Goal: Task Accomplishment & Management: Use online tool/utility

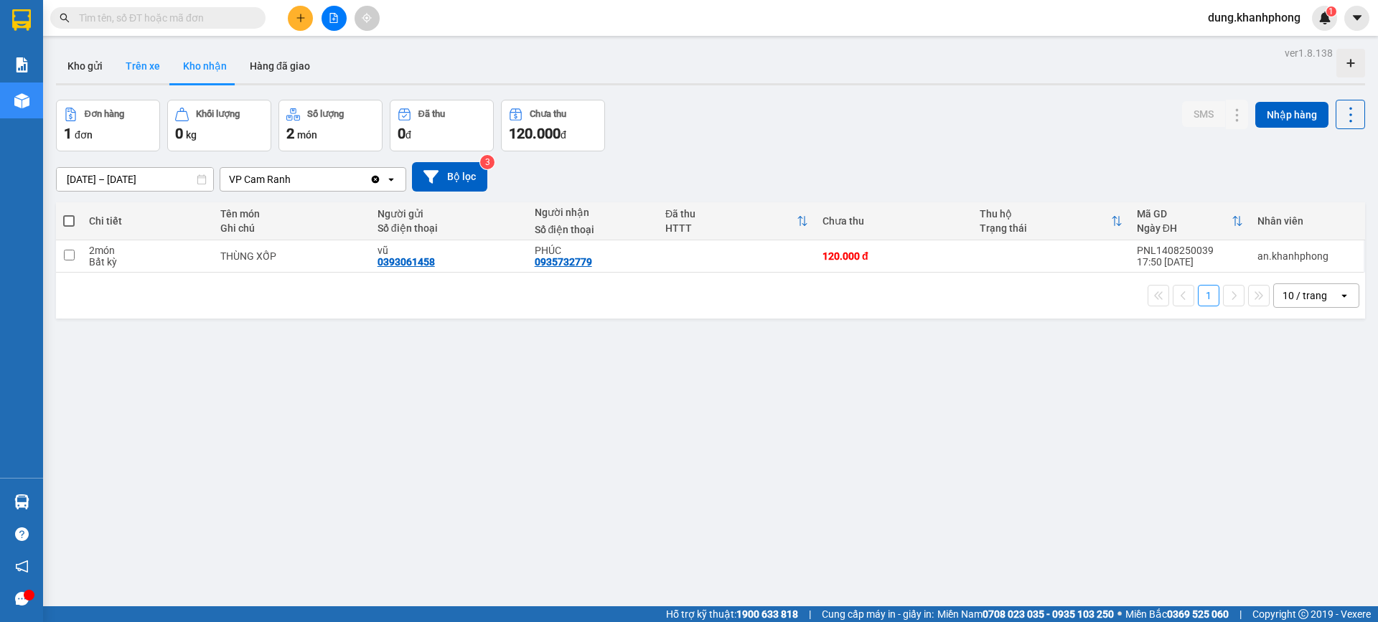
click at [135, 72] on button "Trên xe" at bounding box center [142, 66] width 57 height 34
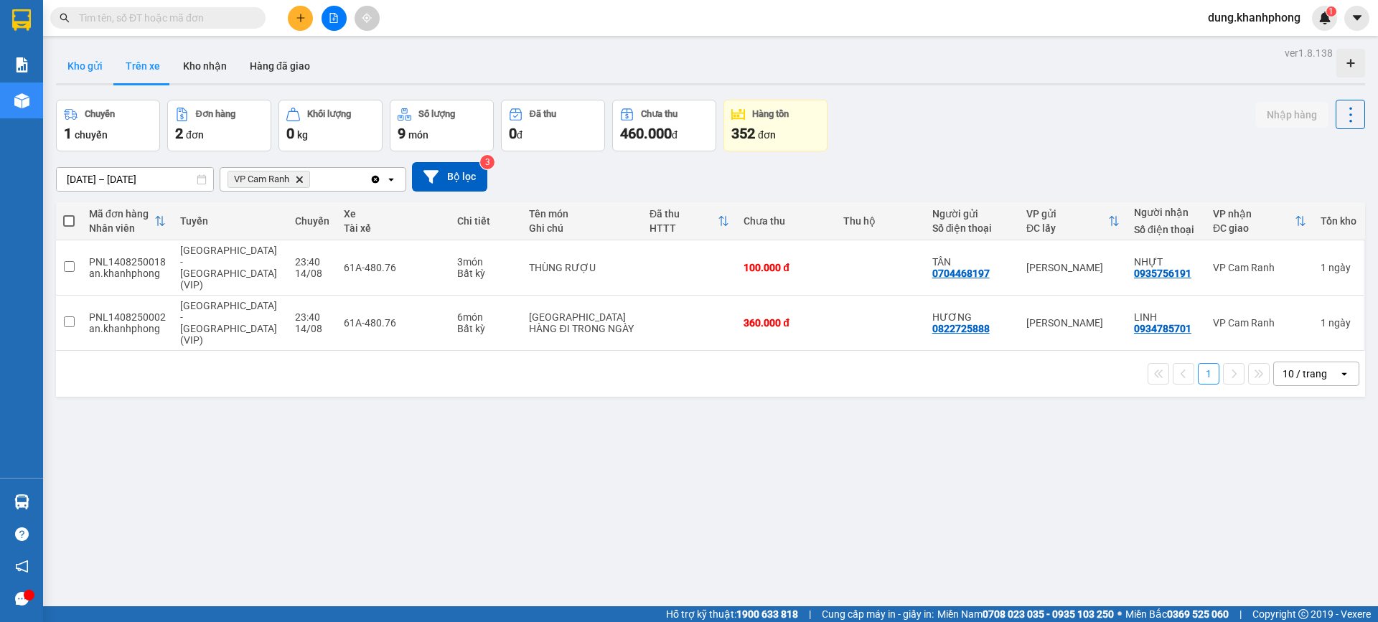
click at [95, 59] on button "Kho gửi" at bounding box center [85, 66] width 58 height 34
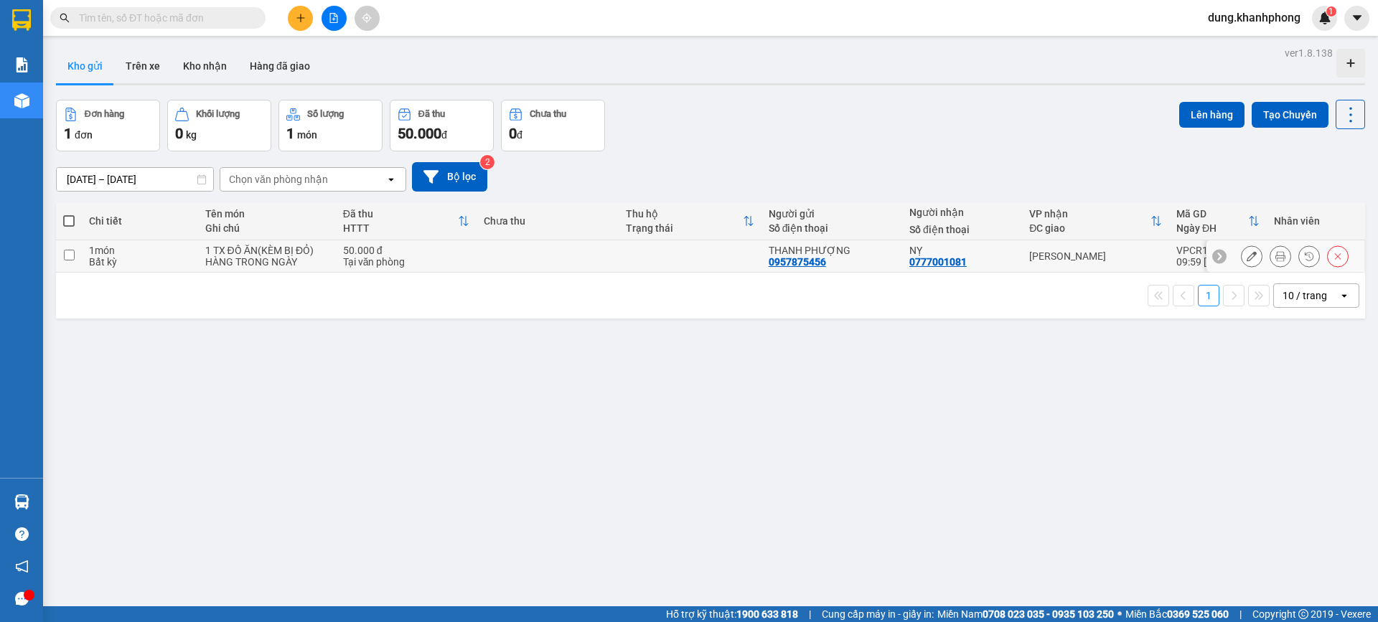
click at [72, 258] on input "checkbox" at bounding box center [69, 255] width 11 height 11
checkbox input "true"
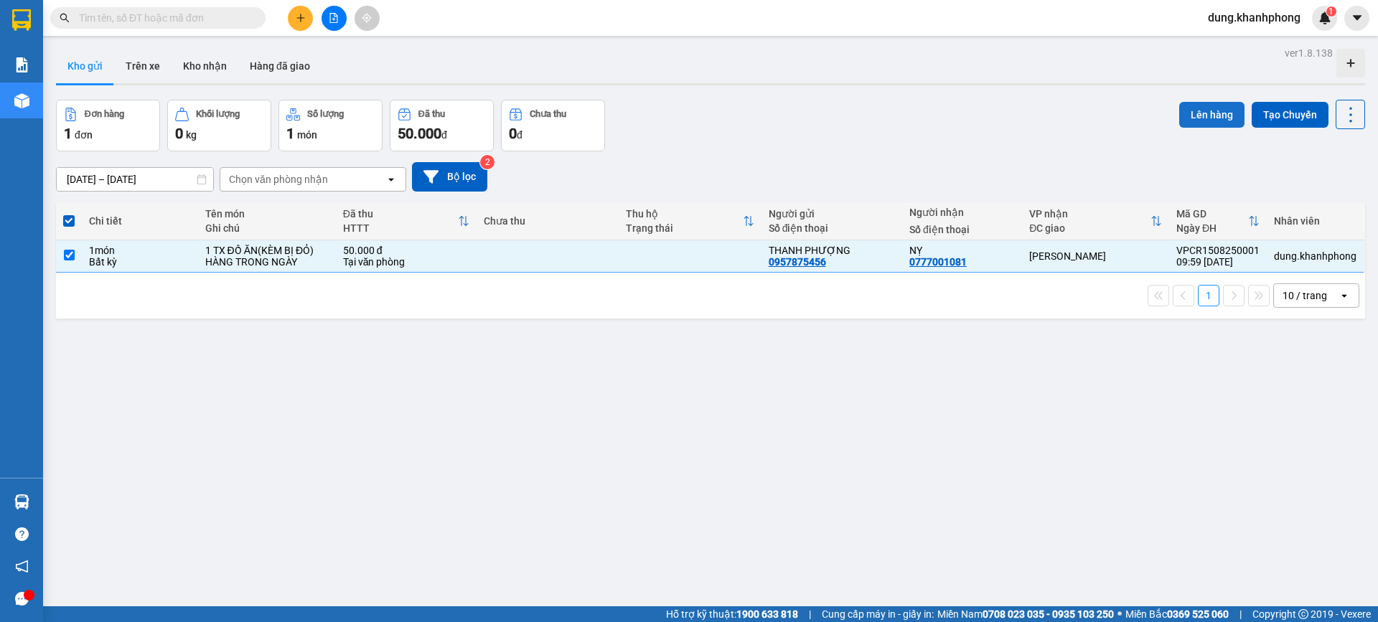
click at [1186, 118] on button "Lên hàng" at bounding box center [1211, 115] width 65 height 26
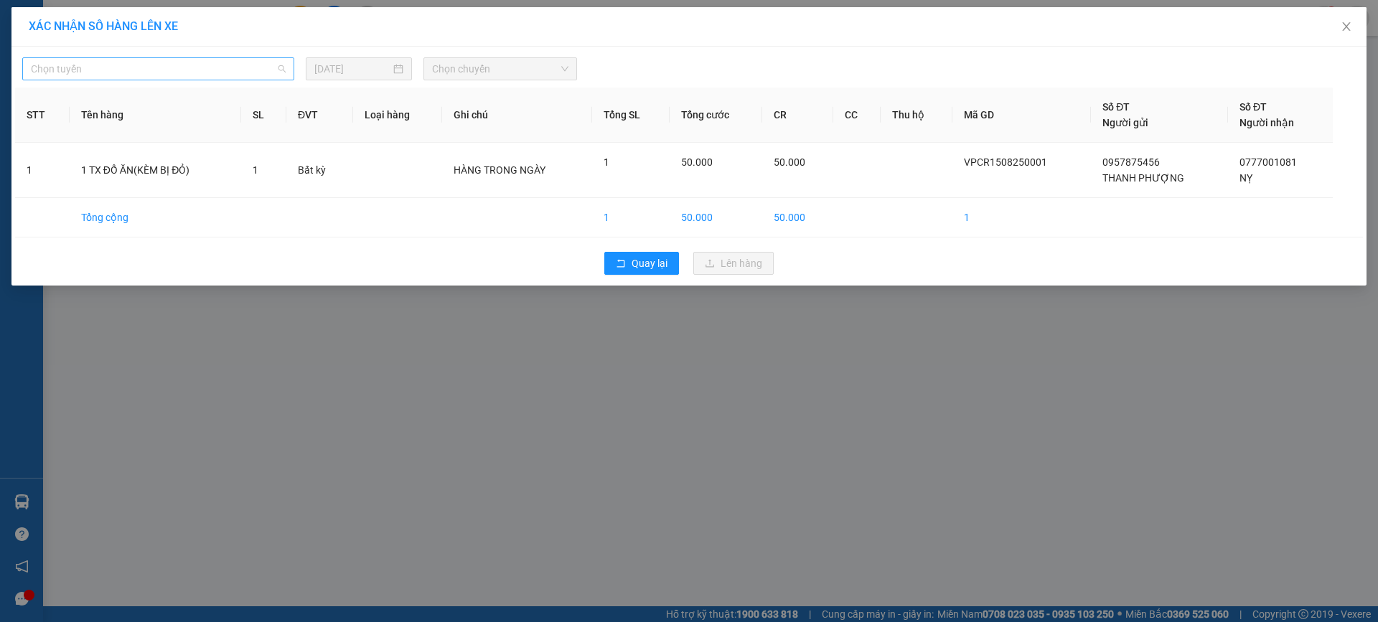
drag, startPoint x: 225, startPoint y: 66, endPoint x: 217, endPoint y: 71, distance: 9.4
click at [224, 65] on span "Chọn tuyến" at bounding box center [158, 69] width 255 height 22
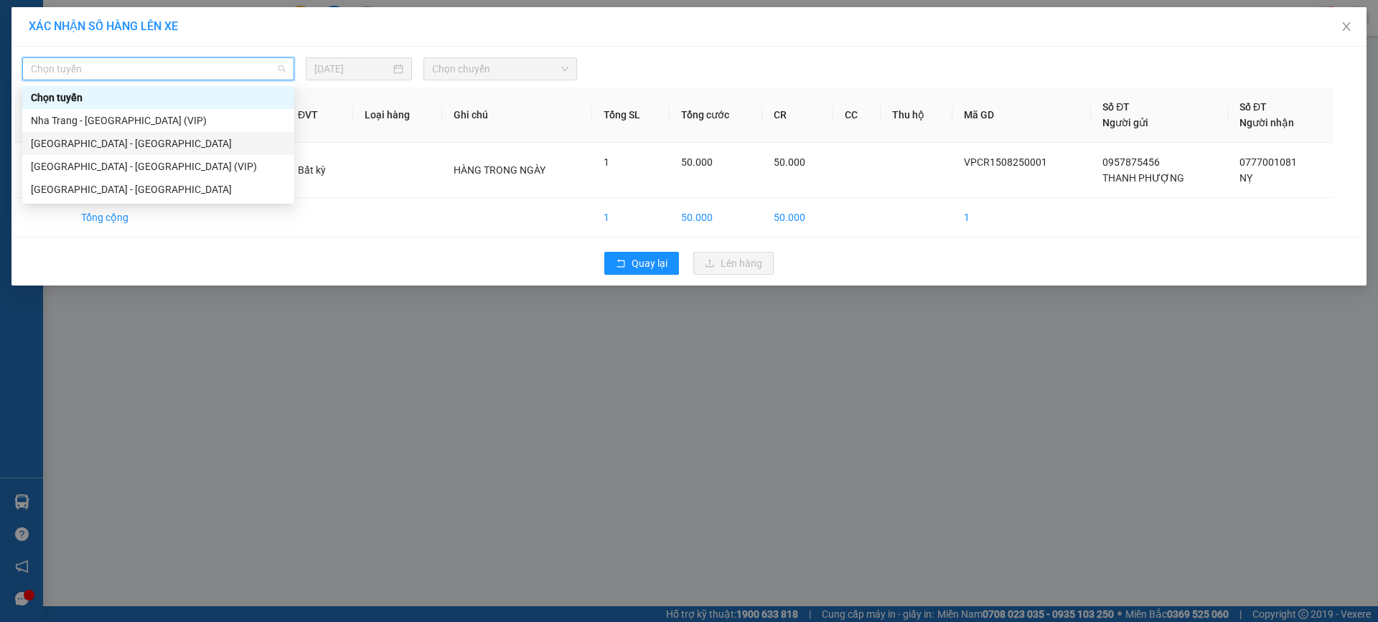
click at [194, 140] on div "[GEOGRAPHIC_DATA] - [GEOGRAPHIC_DATA]" at bounding box center [158, 144] width 255 height 16
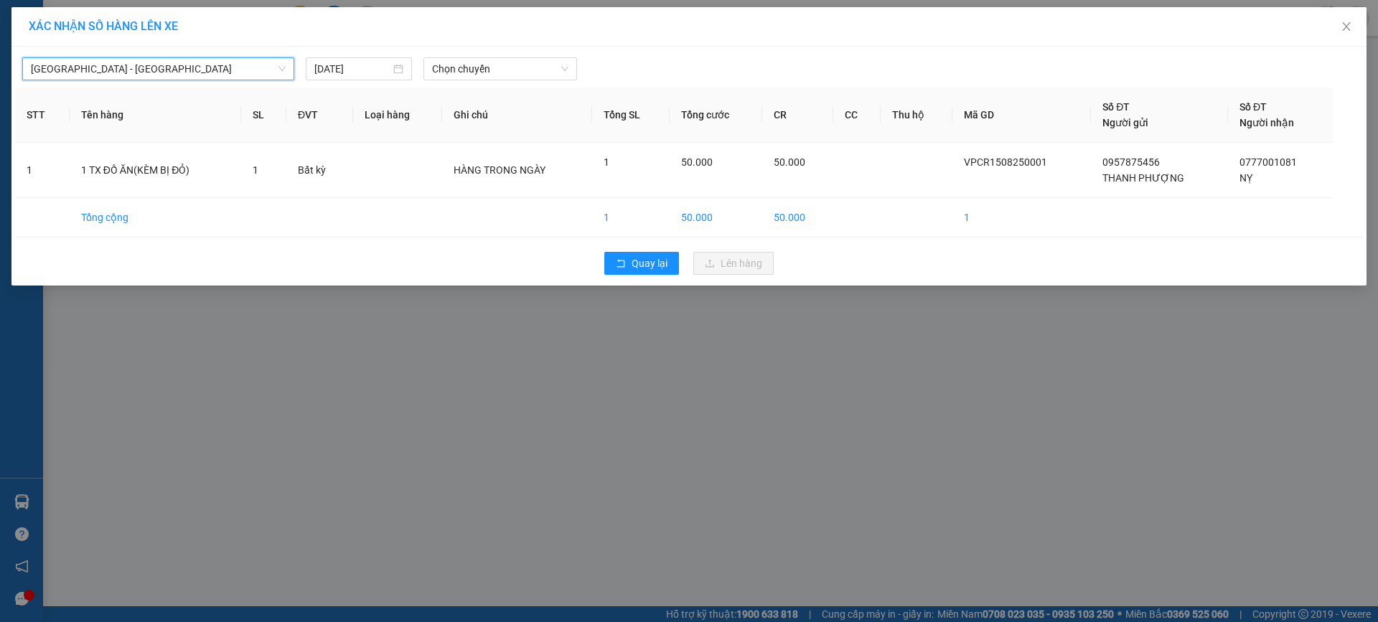
click at [156, 65] on span "[GEOGRAPHIC_DATA] - [GEOGRAPHIC_DATA]" at bounding box center [158, 69] width 255 height 22
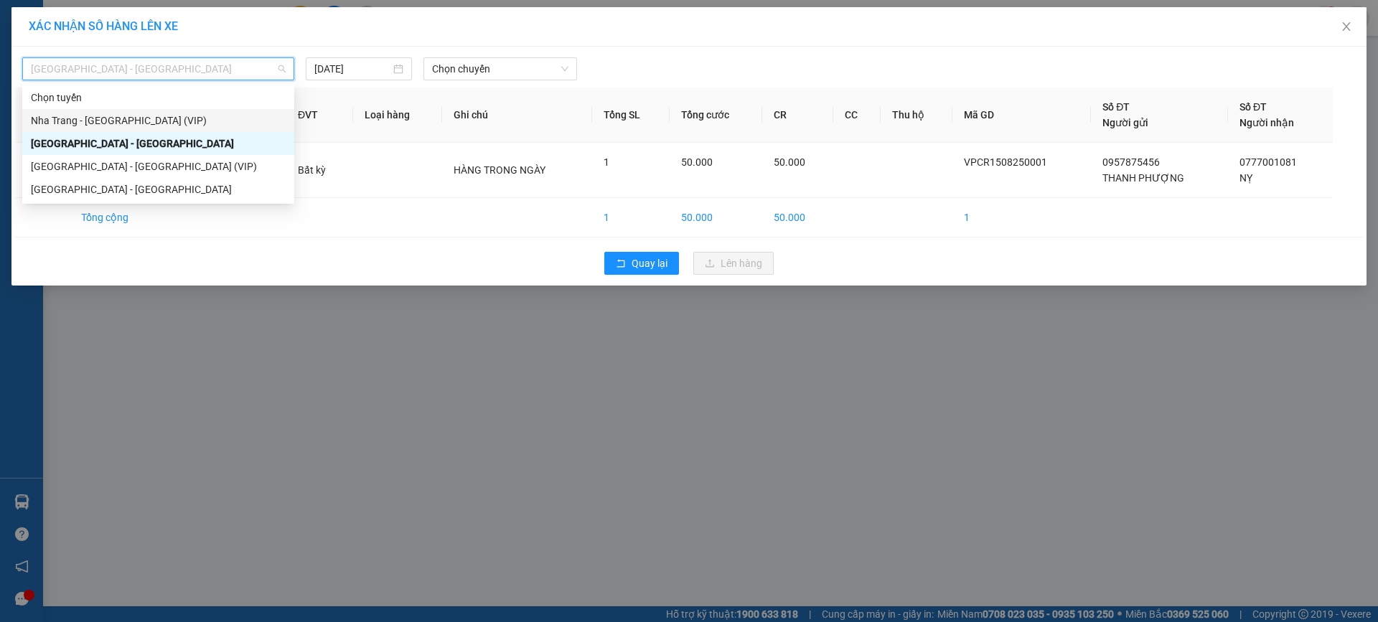
click at [146, 111] on div "Nha Trang - [GEOGRAPHIC_DATA] (VIP)" at bounding box center [158, 120] width 272 height 23
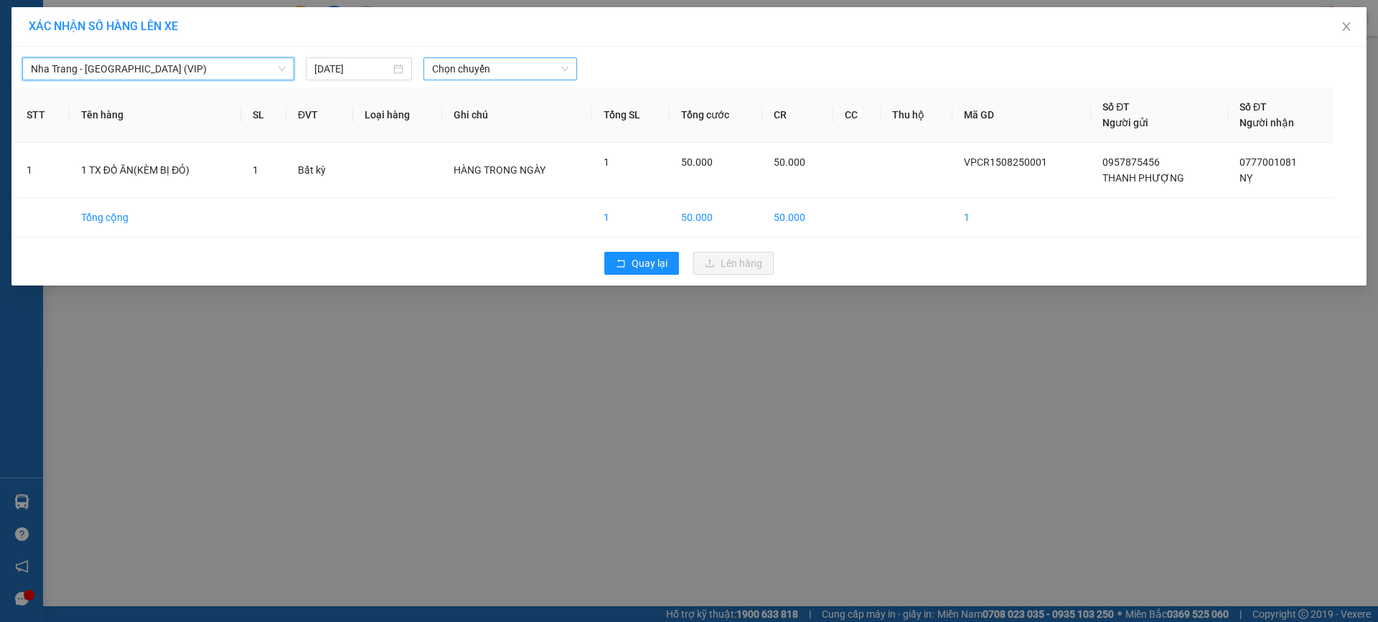
click at [465, 71] on span "Chọn chuyến" at bounding box center [500, 69] width 136 height 22
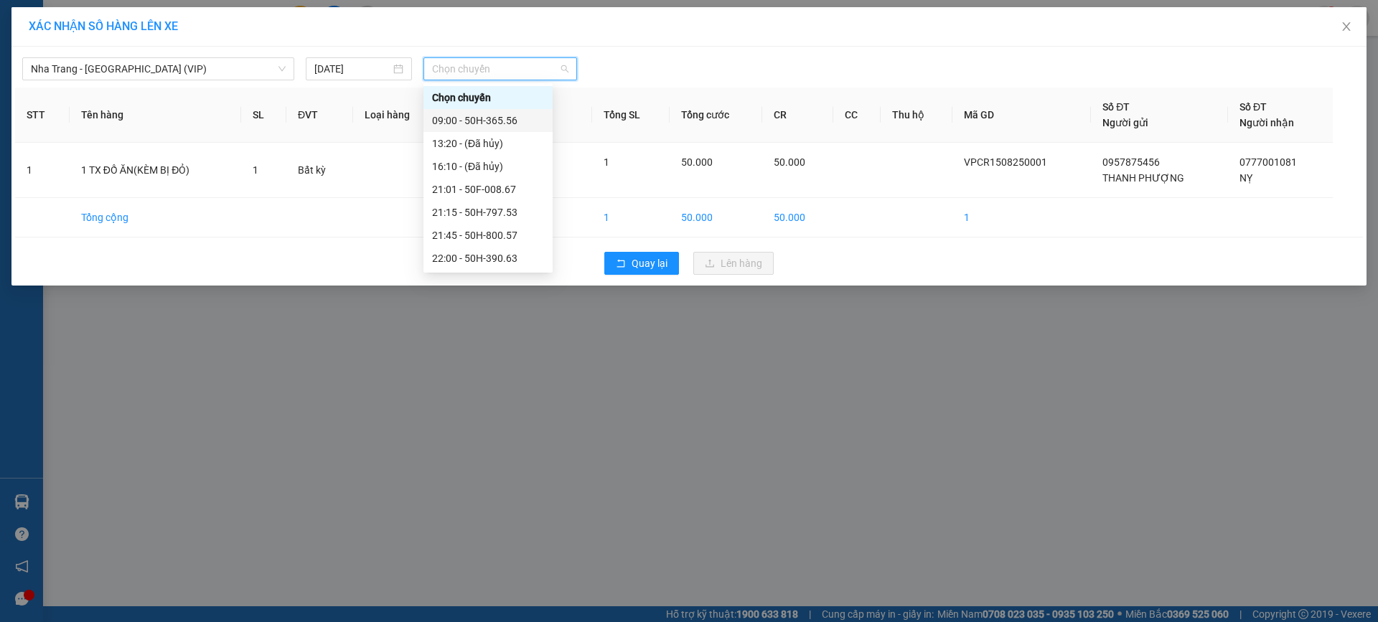
click at [468, 114] on div "09:00 - 50H-365.56" at bounding box center [488, 121] width 112 height 16
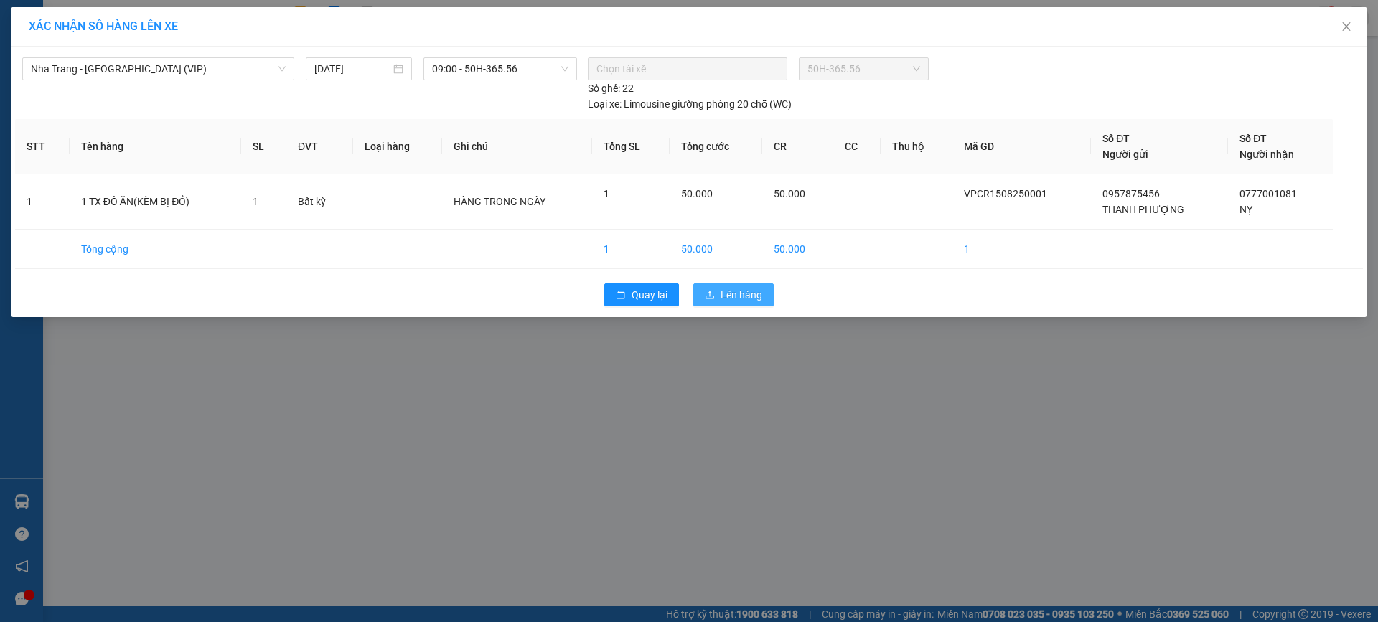
click at [751, 296] on span "Lên hàng" at bounding box center [742, 295] width 42 height 16
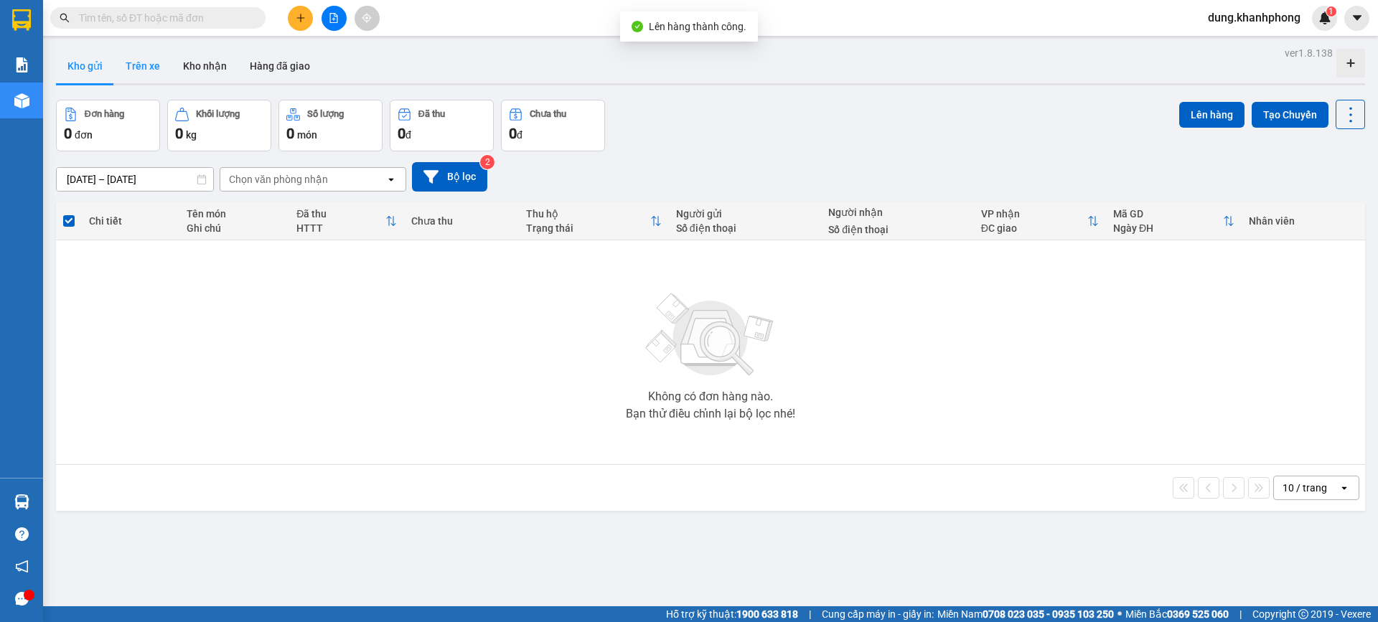
click at [139, 62] on button "Trên xe" at bounding box center [142, 66] width 57 height 34
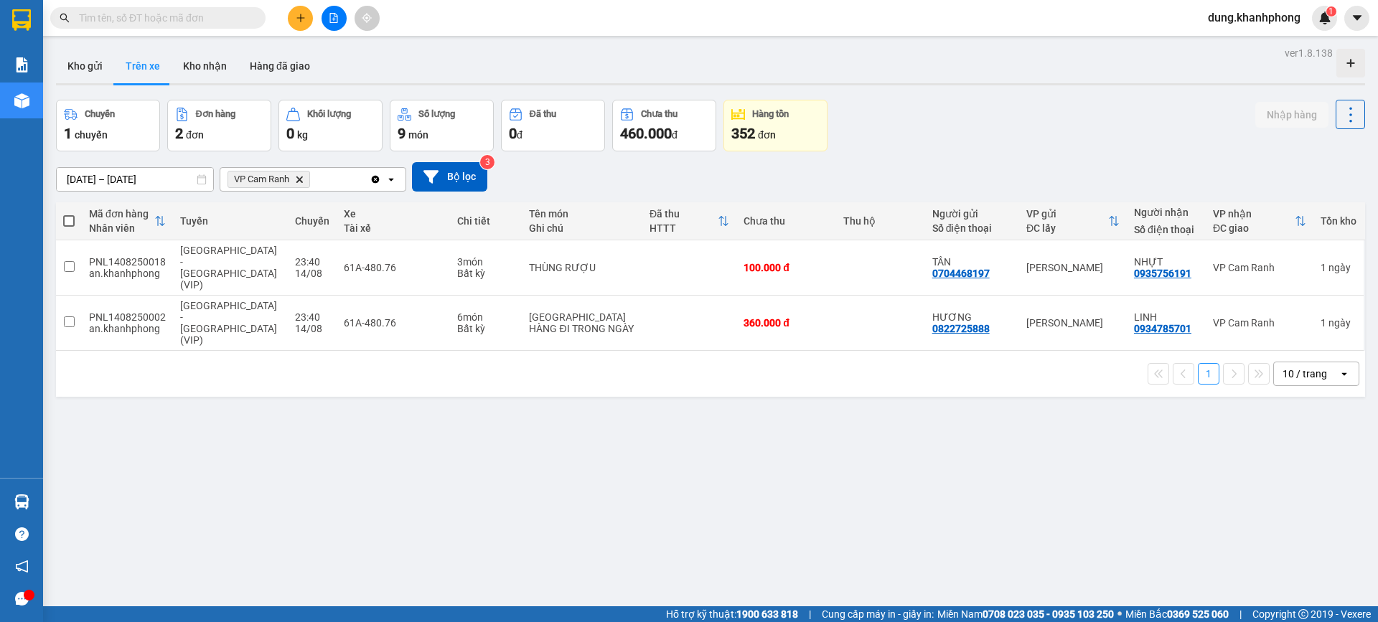
click at [365, 410] on div "ver 1.8.138 Kho gửi Trên xe Kho nhận Hàng đã giao Chuyến 1 chuyến Đơn hàng 2 đơ…" at bounding box center [710, 354] width 1321 height 622
click at [201, 68] on button "Kho nhận" at bounding box center [205, 66] width 67 height 34
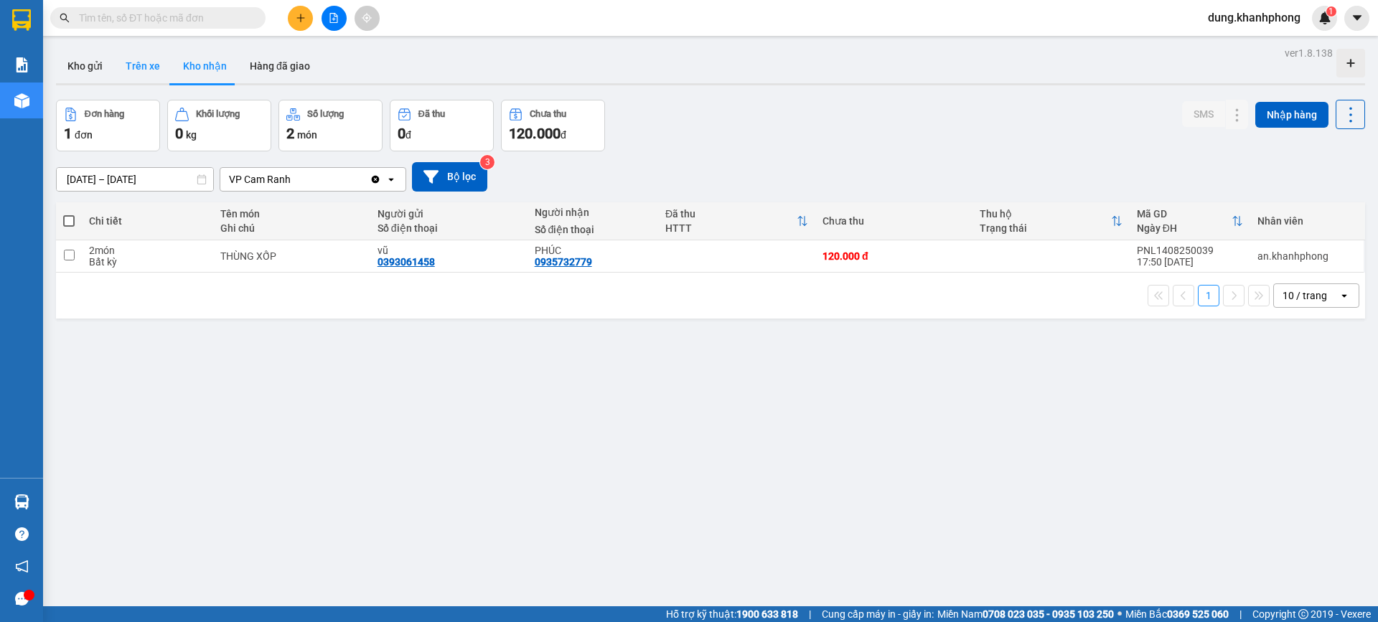
click at [144, 75] on button "Trên xe" at bounding box center [142, 66] width 57 height 34
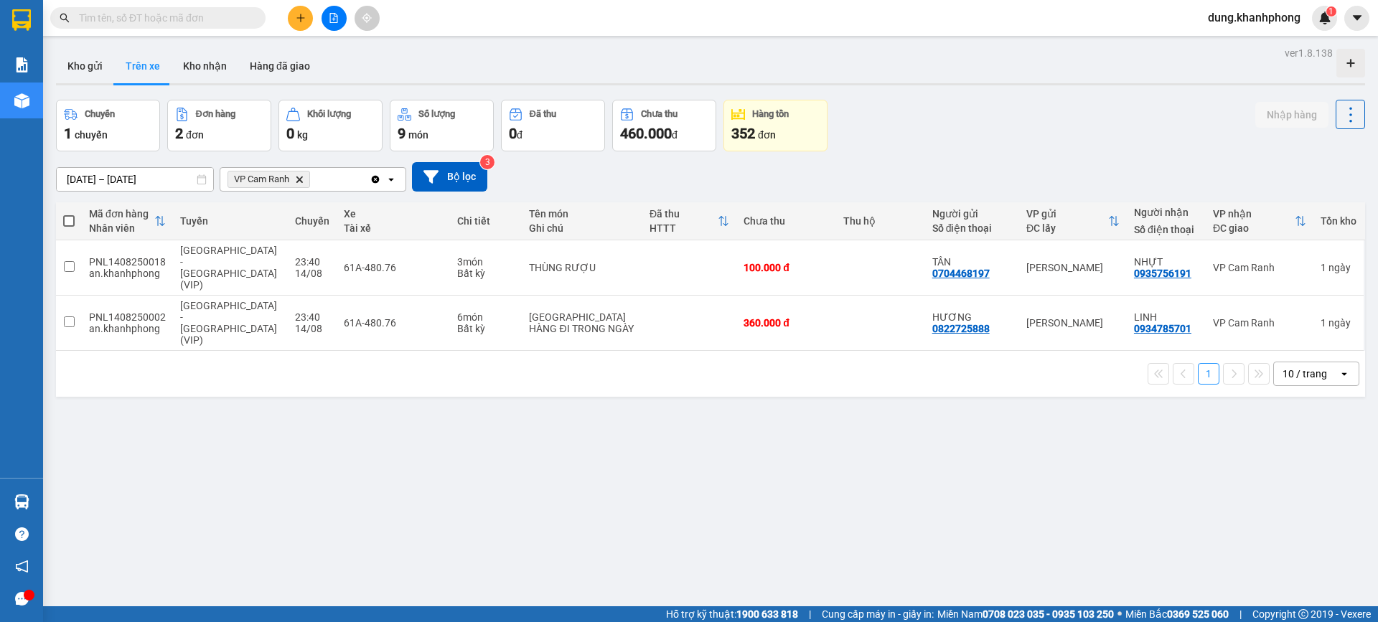
click at [266, 458] on div "ver 1.8.138 Kho gửi Trên xe Kho nhận Hàng đã giao Chuyến 1 chuyến Đơn hàng 2 đơ…" at bounding box center [710, 354] width 1321 height 622
drag, startPoint x: 508, startPoint y: 530, endPoint x: 505, endPoint y: 520, distance: 10.5
click at [508, 529] on div "ver 1.8.138 Kho gửi Trên xe Kho nhận Hàng đã giao Chuyến 1 chuyến Đơn hàng 2 đơ…" at bounding box center [710, 354] width 1321 height 622
click at [206, 68] on button "Kho nhận" at bounding box center [205, 66] width 67 height 34
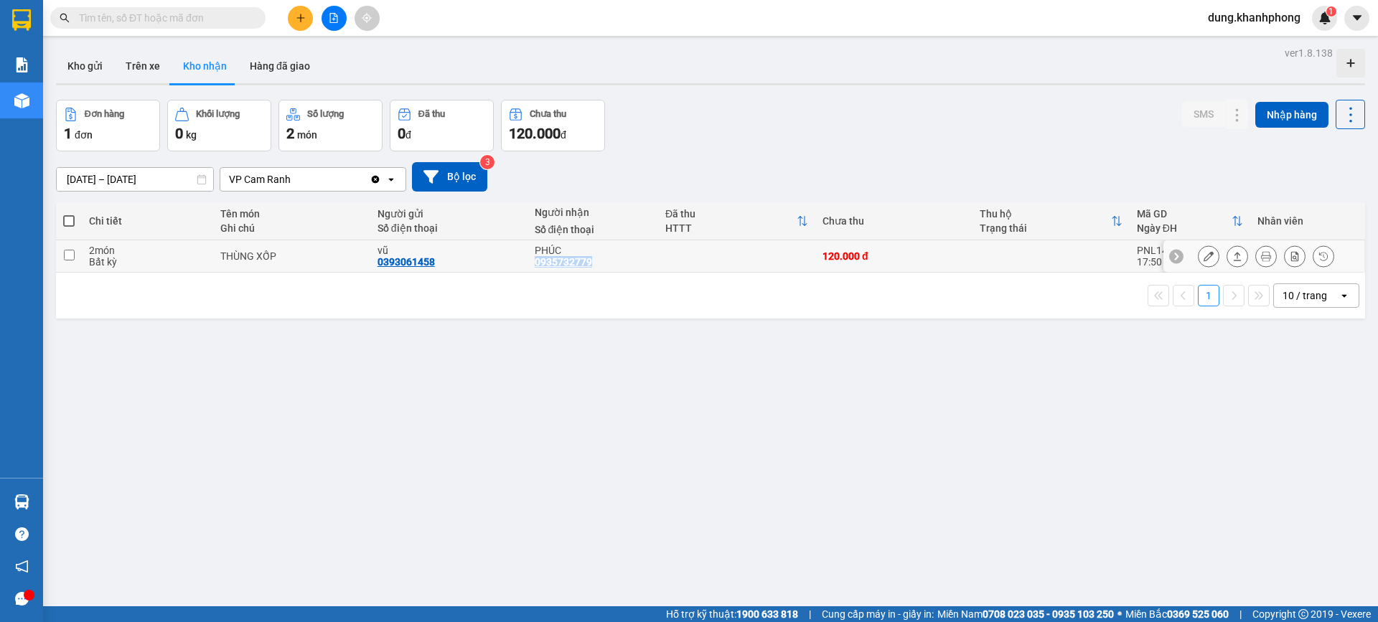
drag, startPoint x: 530, startPoint y: 261, endPoint x: 595, endPoint y: 266, distance: 65.5
click at [595, 266] on td "PHÚC 0935732779" at bounding box center [593, 256] width 131 height 32
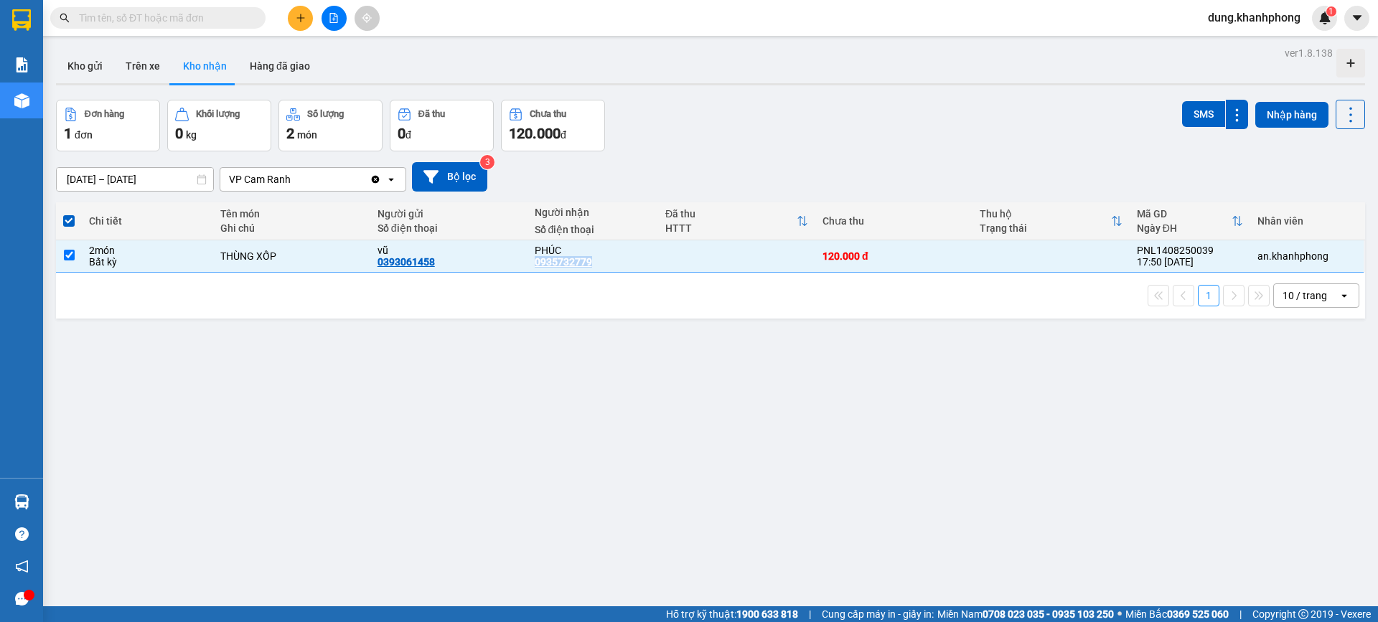
copy div "0935732779"
click at [127, 19] on input "text" at bounding box center [163, 18] width 169 height 16
click at [64, 252] on input "checkbox" at bounding box center [69, 255] width 11 height 11
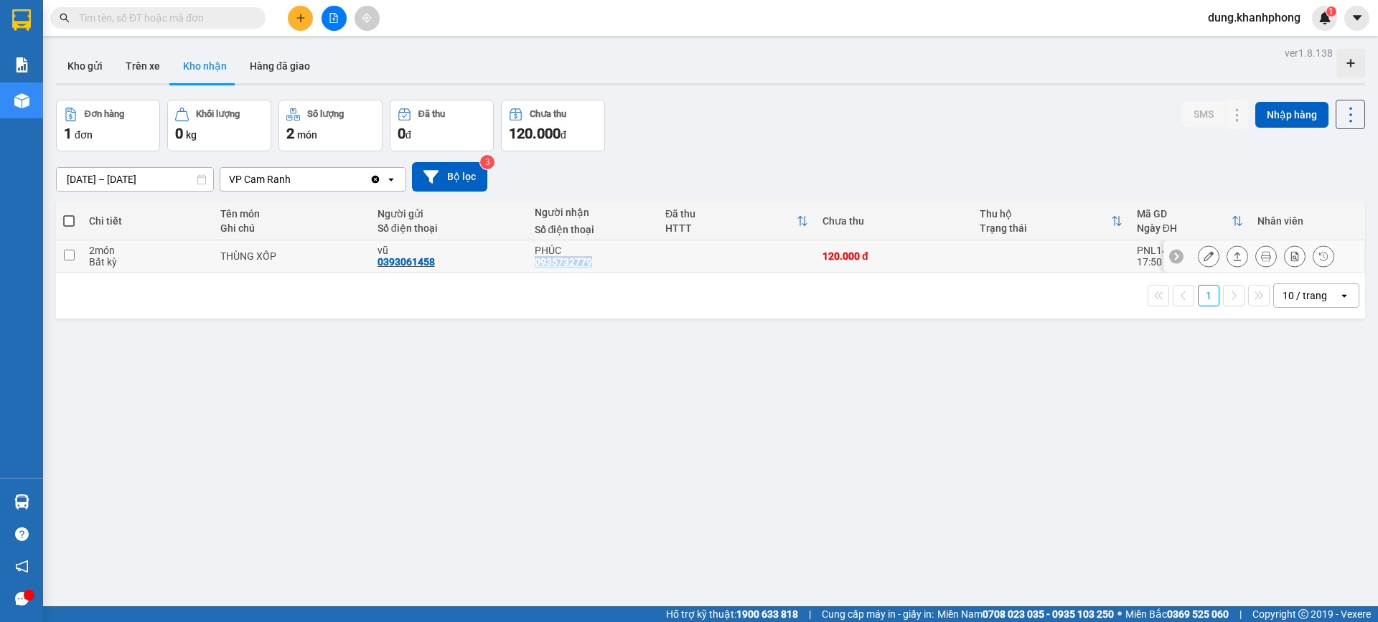
drag, startPoint x: 537, startPoint y: 265, endPoint x: 589, endPoint y: 270, distance: 51.9
click at [589, 270] on td "PHÚC 0935732779" at bounding box center [593, 256] width 131 height 32
checkbox input "true"
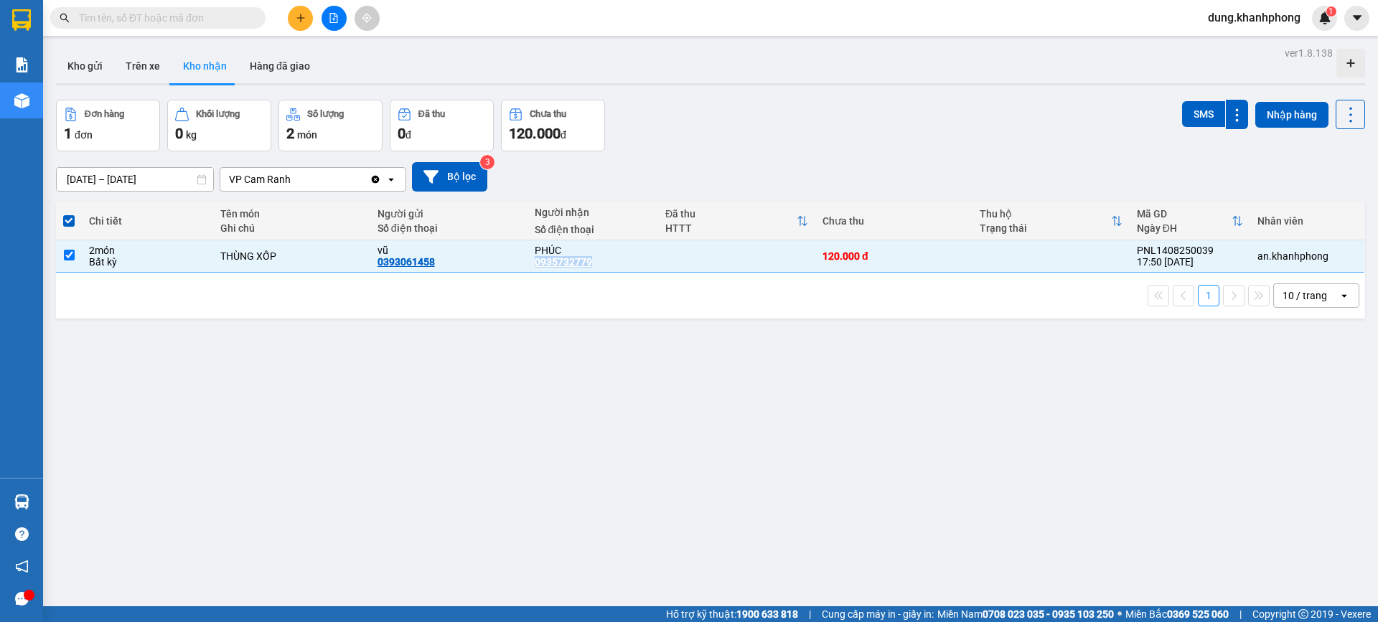
copy div "0935732779"
drag, startPoint x: 187, startPoint y: 26, endPoint x: 186, endPoint y: 11, distance: 15.1
click at [186, 11] on span at bounding box center [157, 18] width 215 height 22
click at [186, 11] on input "text" at bounding box center [163, 18] width 169 height 16
paste input "0935732779"
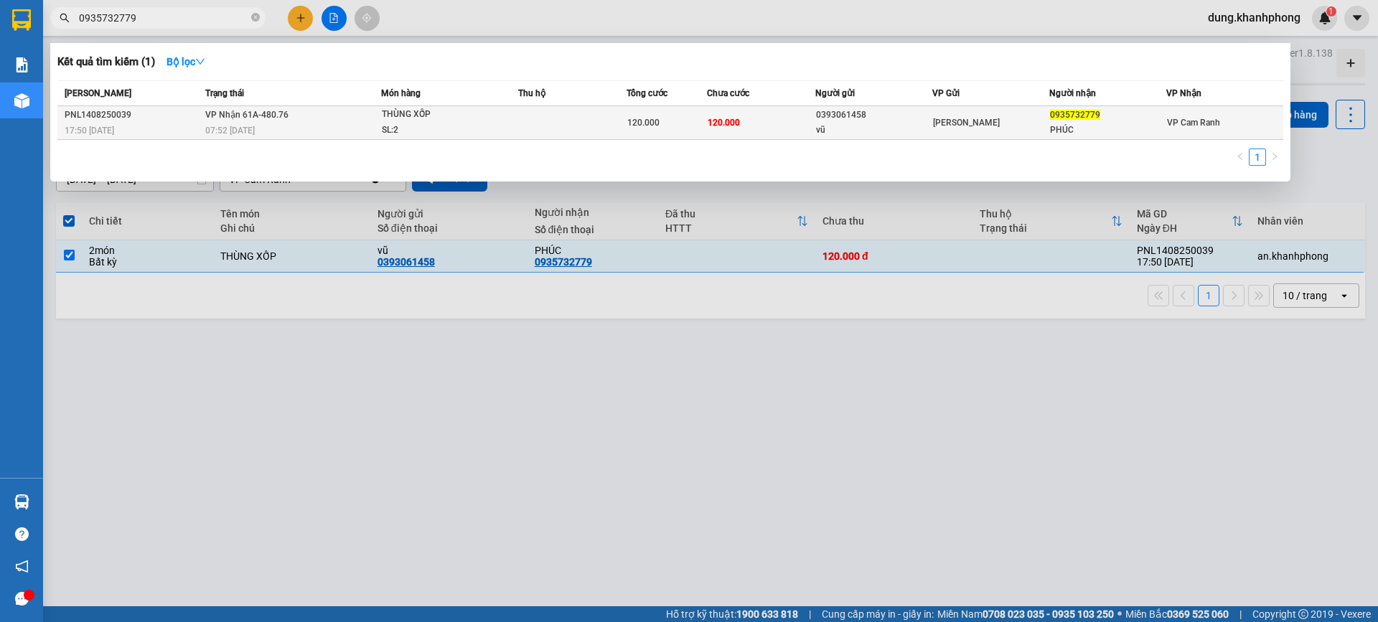
type input "0935732779"
click at [209, 127] on span "07:52 [DATE]" at bounding box center [230, 131] width 50 height 10
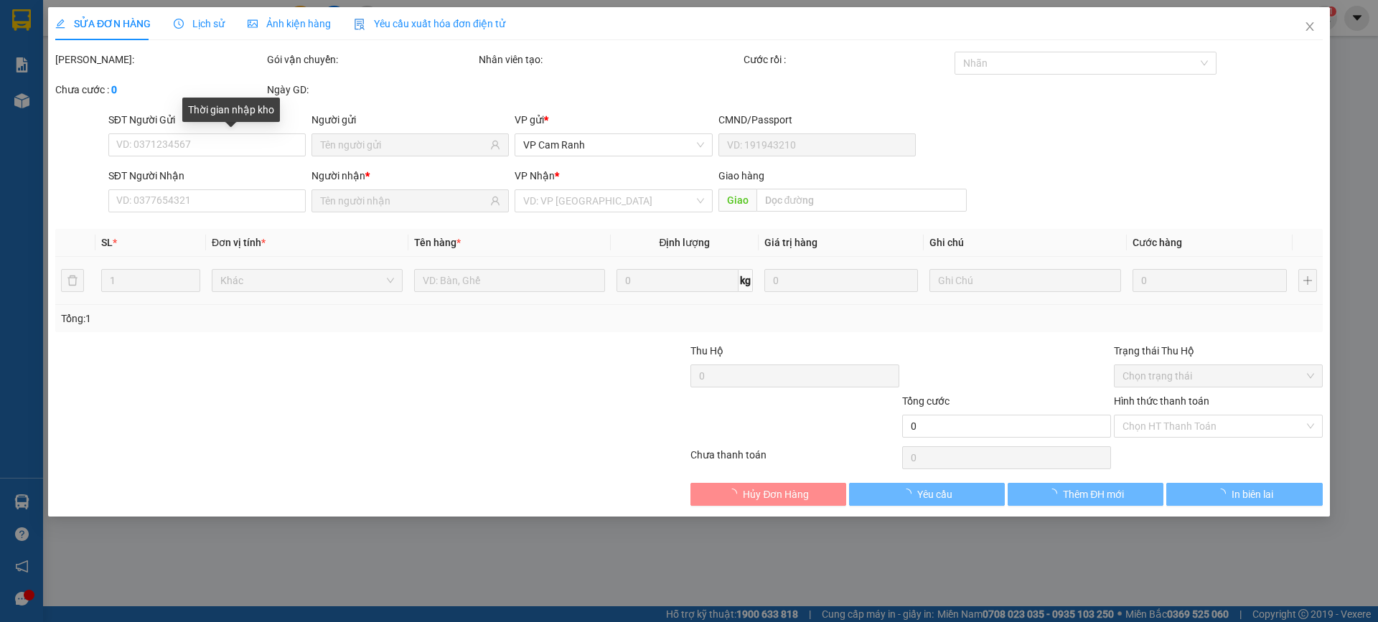
type input "0393061458"
type input "vũ"
type input "0935732779"
type input "PHÚC"
type input "120.000"
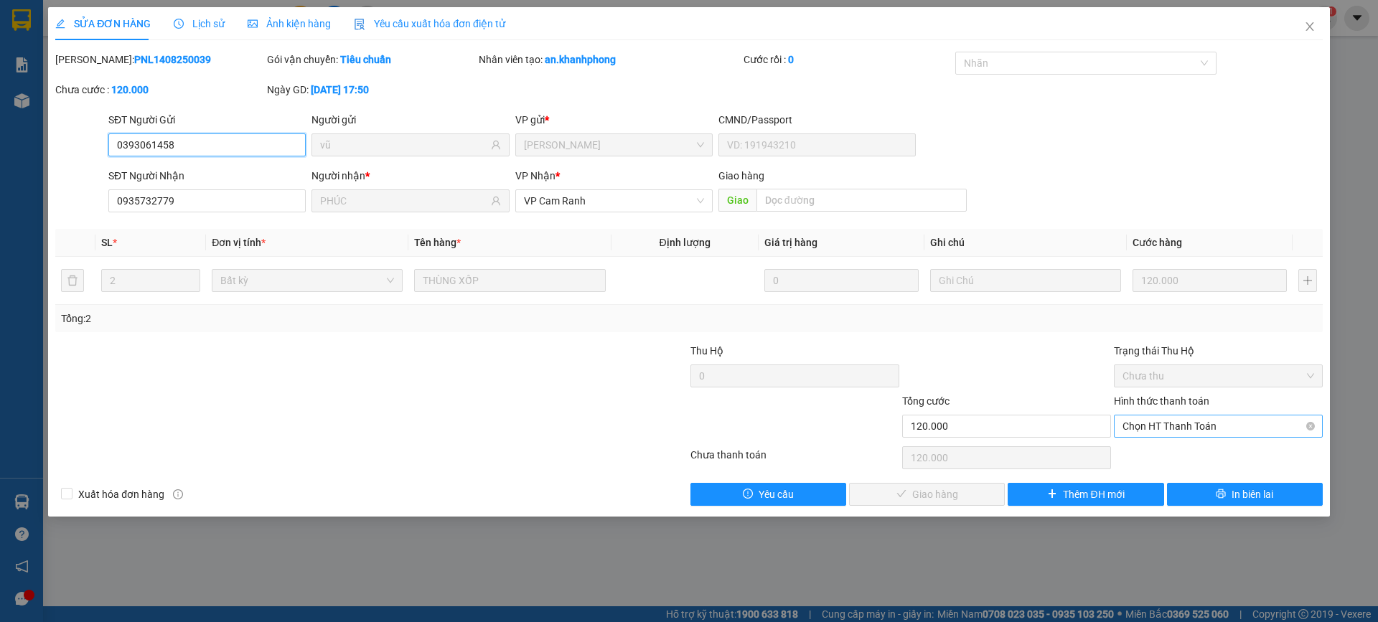
click at [1203, 429] on span "Chọn HT Thanh Toán" at bounding box center [1218, 427] width 192 height 22
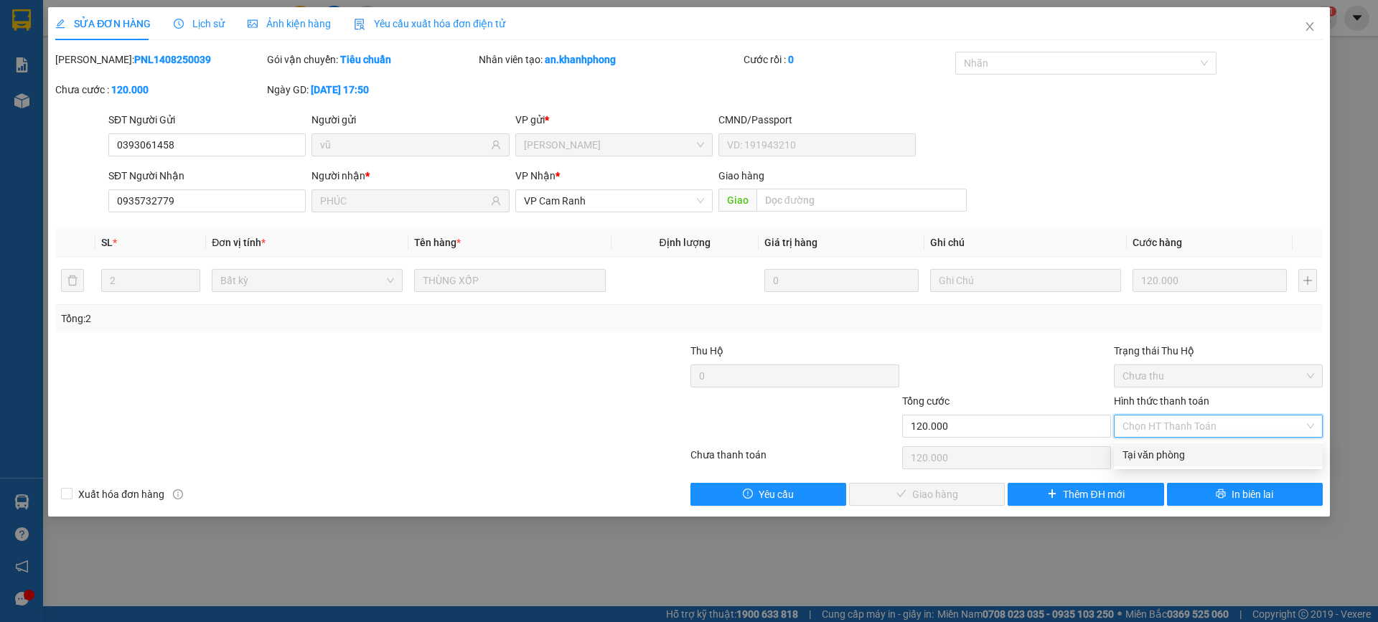
click at [1187, 453] on div "Tại văn phòng" at bounding box center [1218, 455] width 192 height 16
type input "0"
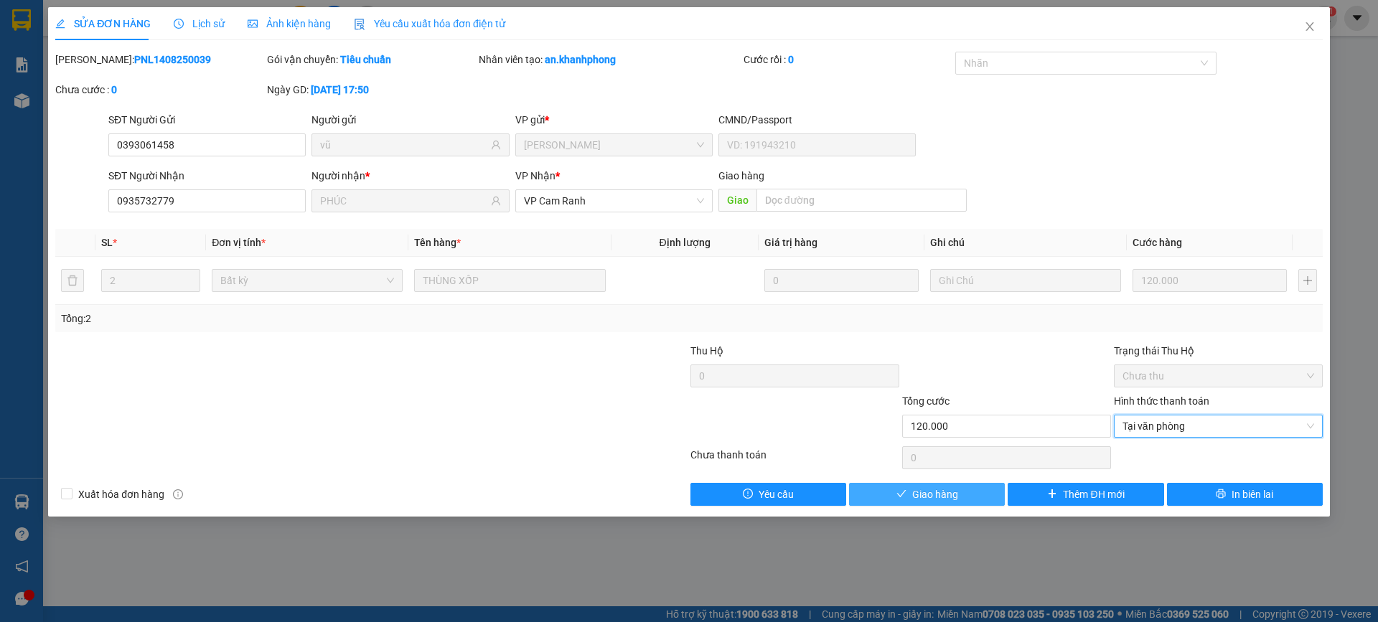
click at [952, 495] on span "Giao hàng" at bounding box center [935, 495] width 46 height 16
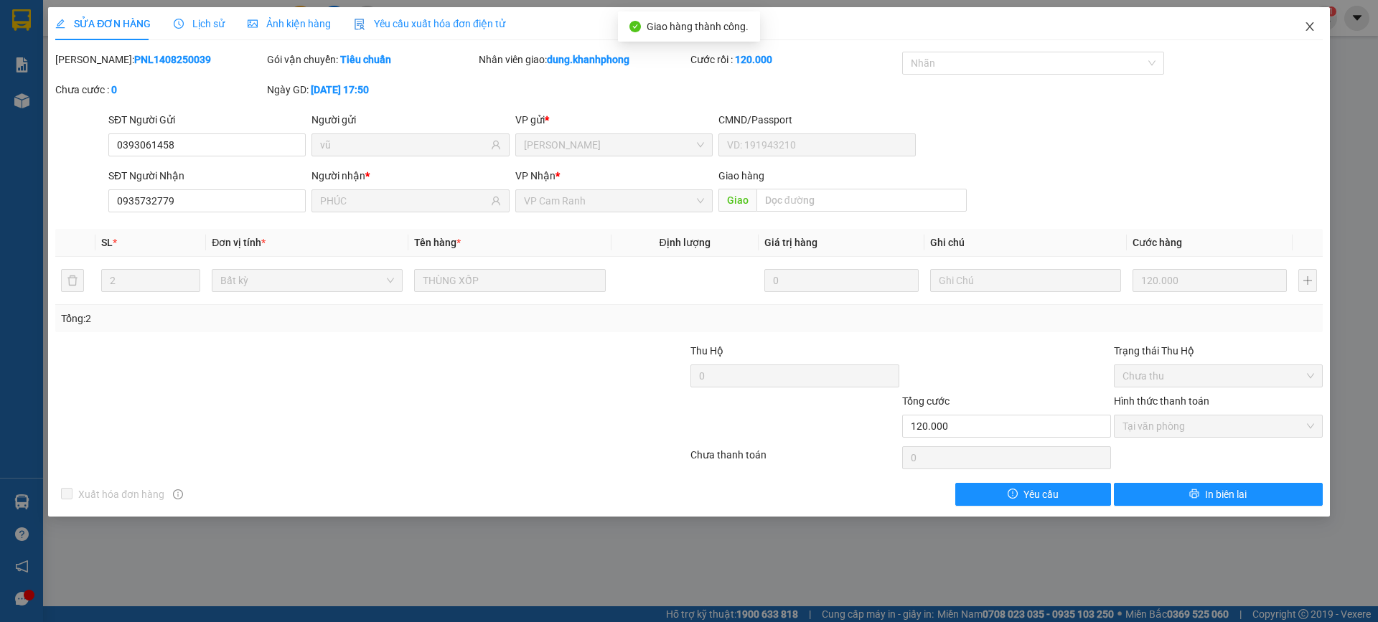
click at [1316, 32] on span "Close" at bounding box center [1310, 27] width 40 height 40
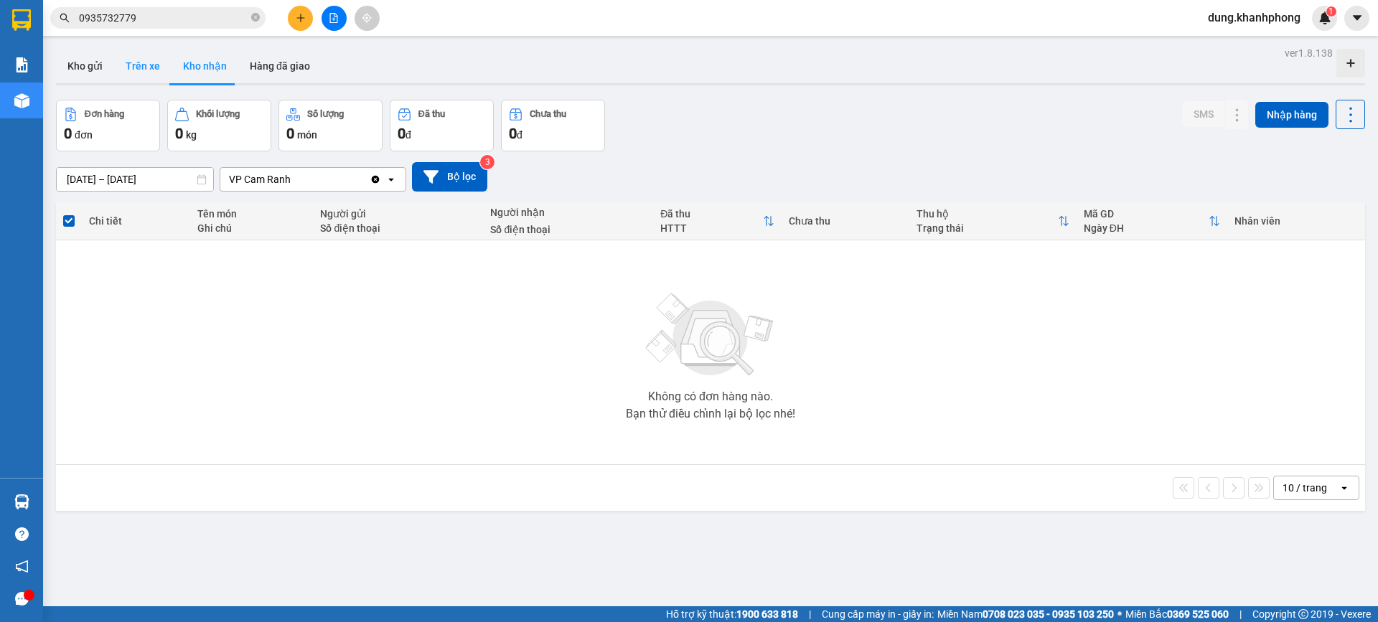
click at [156, 73] on button "Trên xe" at bounding box center [142, 66] width 57 height 34
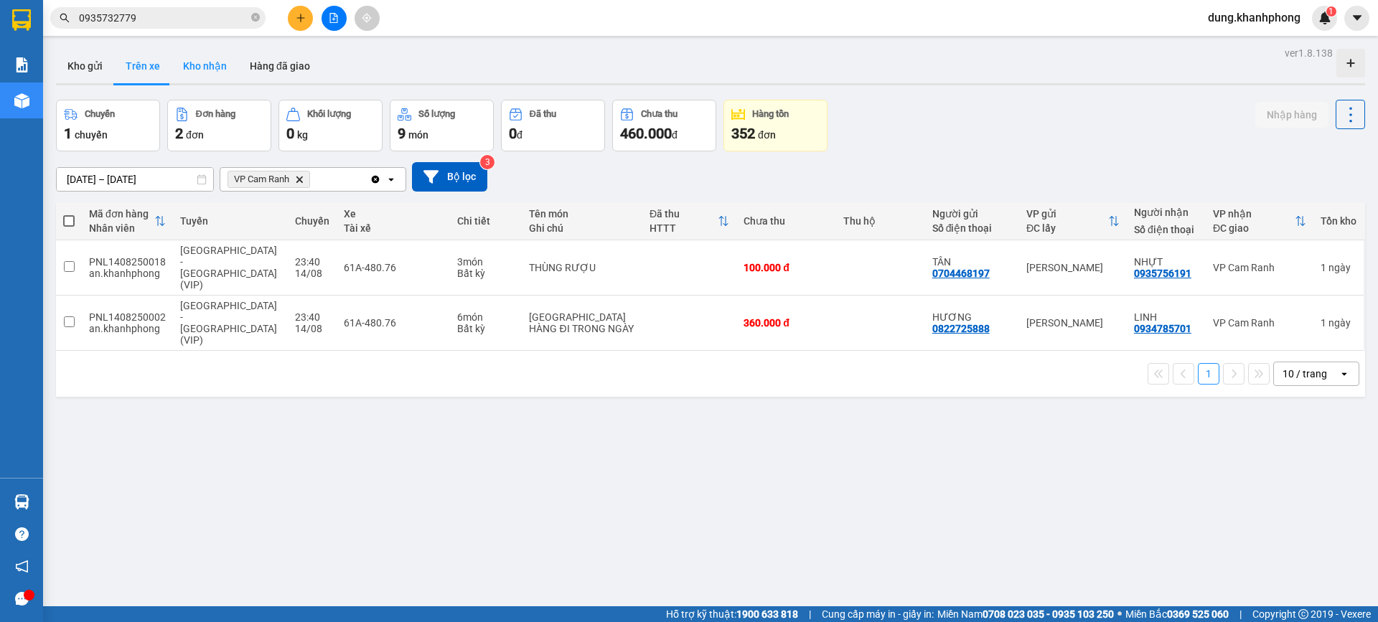
click at [200, 72] on button "Kho nhận" at bounding box center [205, 66] width 67 height 34
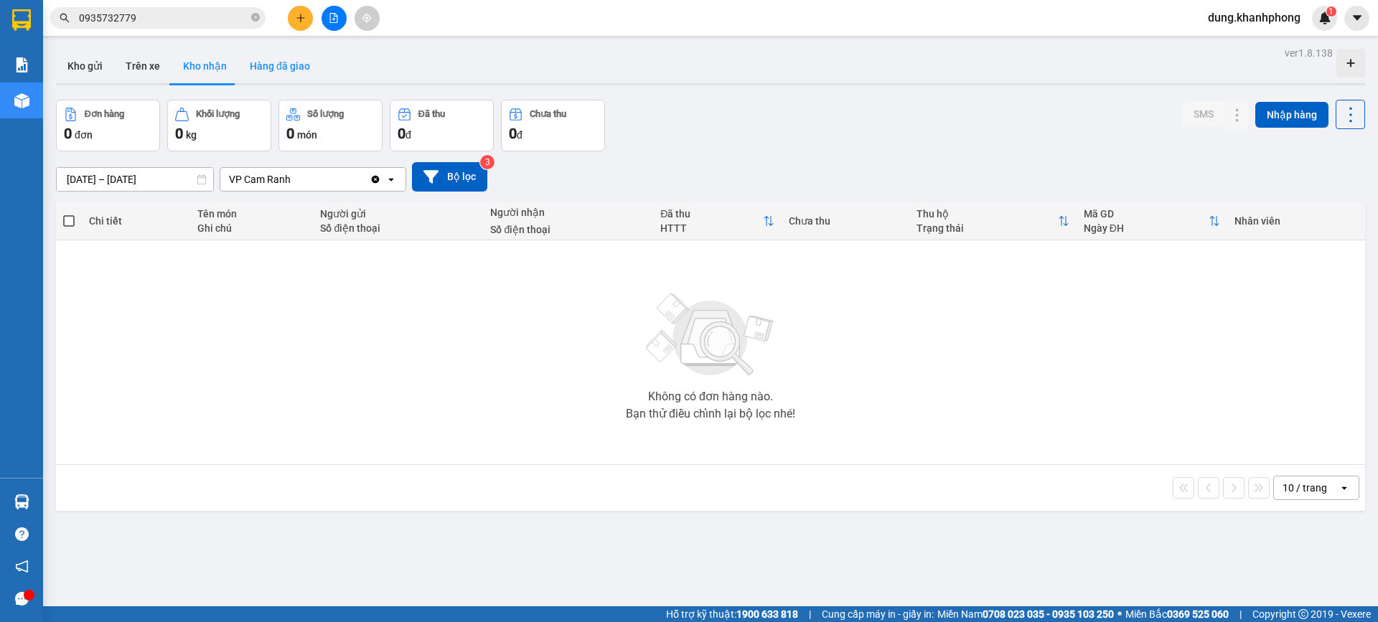
click at [292, 69] on button "Hàng đã giao" at bounding box center [279, 66] width 83 height 34
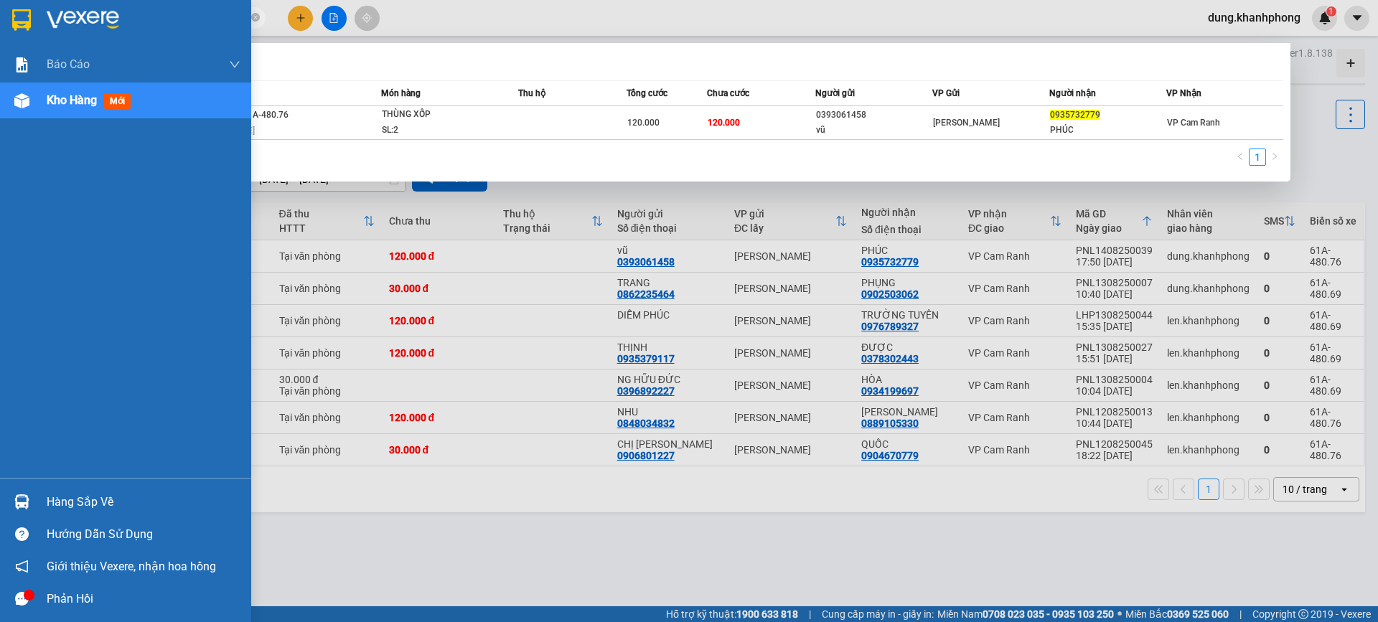
drag, startPoint x: 158, startPoint y: 21, endPoint x: 0, endPoint y: 27, distance: 158.0
click at [0, 27] on section "Kết quả tìm kiếm ( 1 ) Bộ lọc Mã ĐH Trạng thái Món hàng Thu hộ Tổng cước Chưa c…" at bounding box center [689, 311] width 1378 height 622
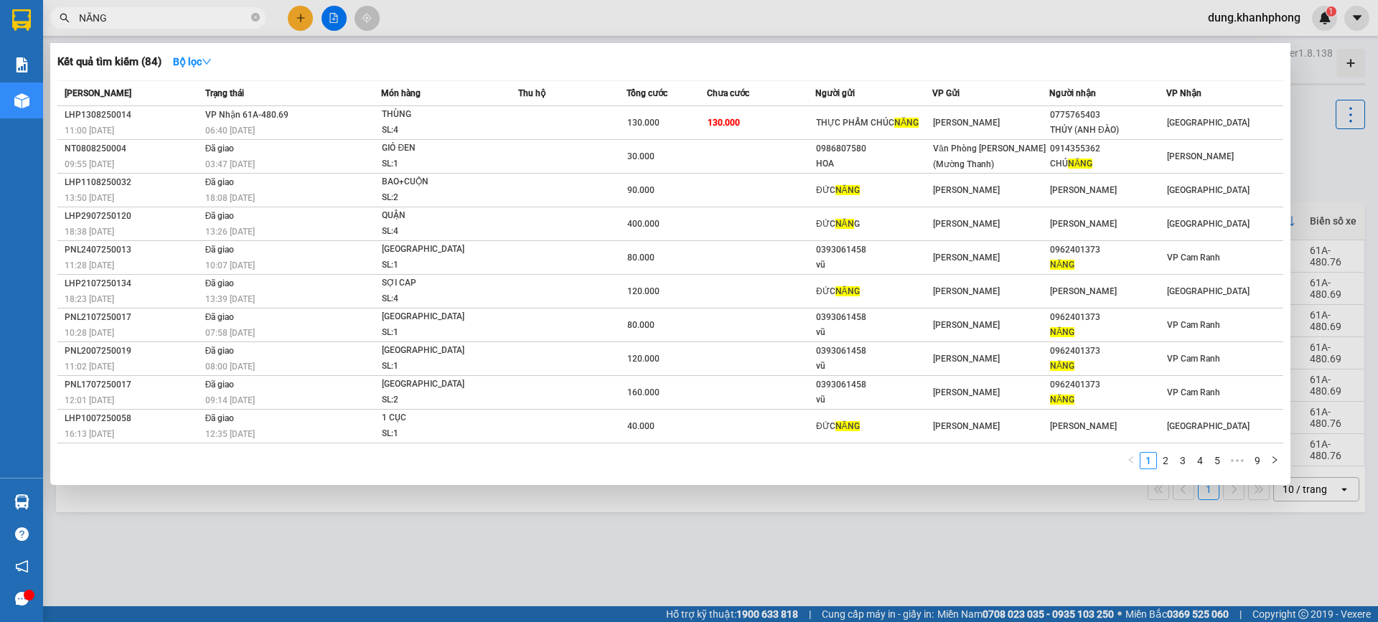
type input "NĂNG"
click at [502, 14] on div at bounding box center [689, 311] width 1378 height 622
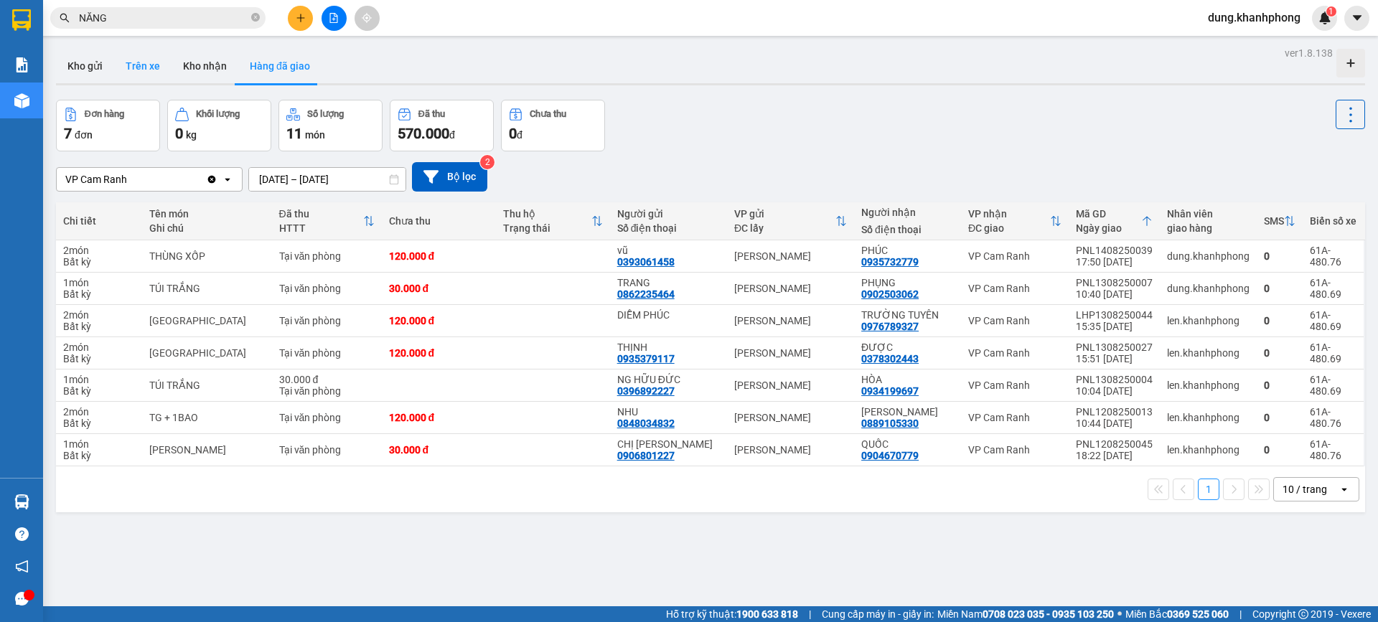
click at [141, 64] on button "Trên xe" at bounding box center [142, 66] width 57 height 34
